Goal: Task Accomplishment & Management: Use online tool/utility

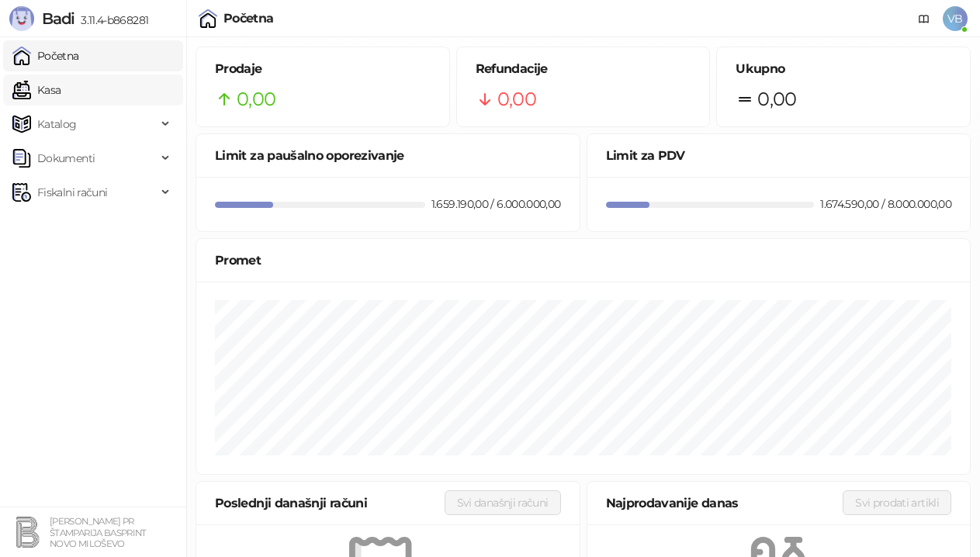
click at [61, 92] on link "Kasa" at bounding box center [36, 90] width 48 height 31
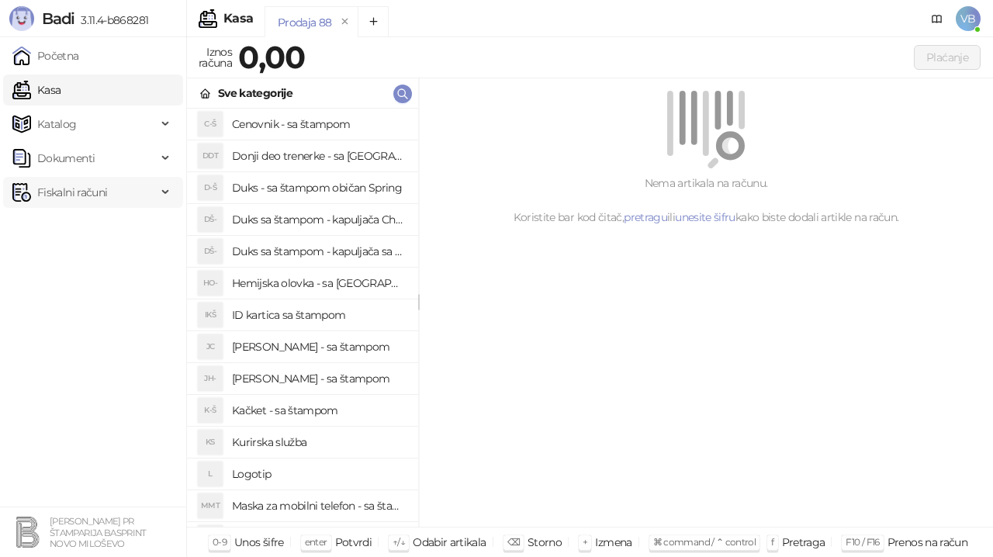
click at [159, 196] on div "Fiskalni računi" at bounding box center [93, 192] width 180 height 31
click at [99, 234] on link "Izdati računi" at bounding box center [61, 226] width 85 height 31
